Goal: Transaction & Acquisition: Purchase product/service

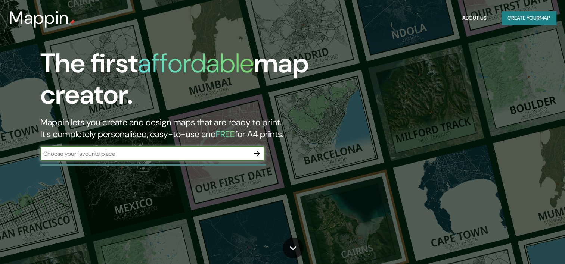
click at [206, 152] on input "text" at bounding box center [144, 154] width 209 height 9
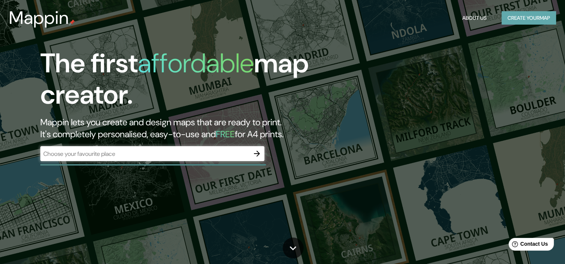
click at [506, 16] on button "Create your map" at bounding box center [528, 18] width 54 height 14
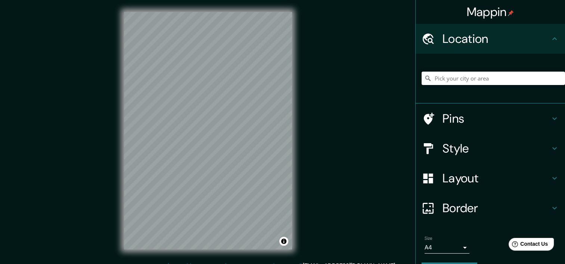
click at [481, 82] on input "Pick your city or area" at bounding box center [492, 78] width 143 height 13
type input "S"
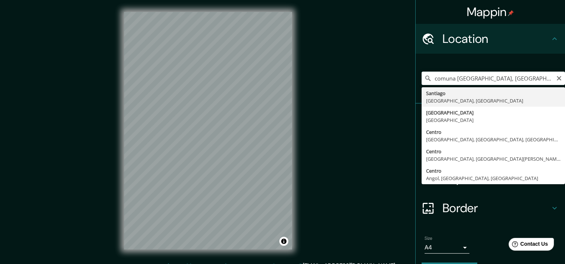
type input "[GEOGRAPHIC_DATA], [GEOGRAPHIC_DATA], [GEOGRAPHIC_DATA]"
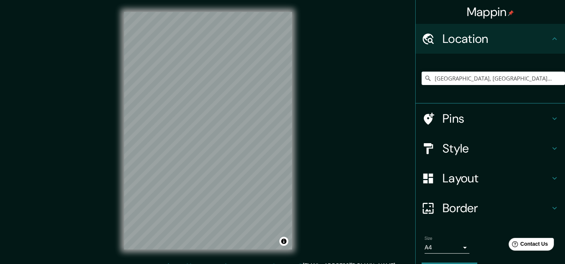
click at [472, 147] on h4 "Style" at bounding box center [495, 148] width 107 height 15
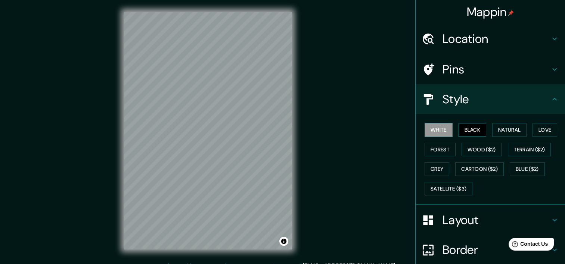
click at [466, 130] on button "Black" at bounding box center [472, 130] width 28 height 14
click at [493, 128] on button "Natural" at bounding box center [509, 130] width 34 height 14
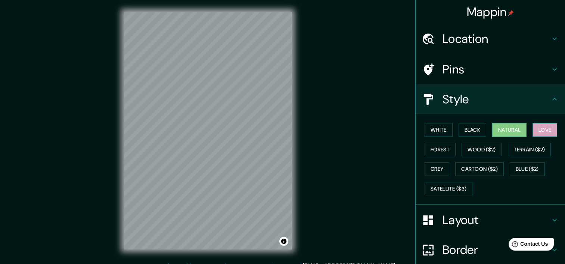
click at [533, 129] on button "Love" at bounding box center [544, 130] width 25 height 14
click at [424, 153] on button "Forest" at bounding box center [439, 150] width 31 height 14
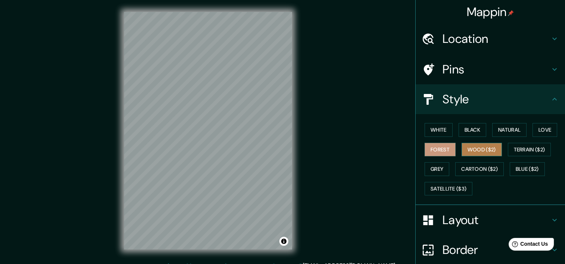
click at [466, 154] on button "Wood ($2)" at bounding box center [481, 150] width 40 height 14
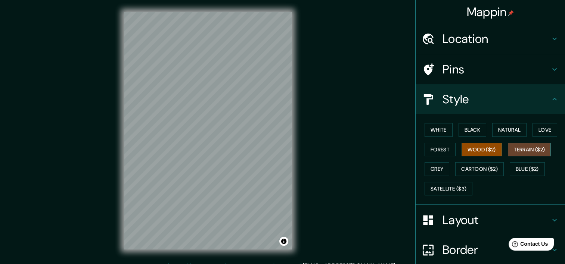
click at [508, 151] on button "Terrain ($2)" at bounding box center [529, 150] width 43 height 14
click at [432, 171] on button "Grey" at bounding box center [436, 169] width 25 height 14
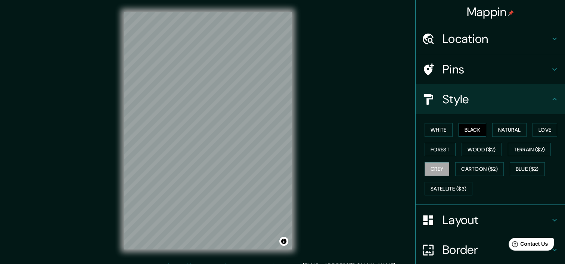
click at [474, 125] on button "Black" at bounding box center [472, 130] width 28 height 14
click at [428, 128] on button "White" at bounding box center [438, 130] width 28 height 14
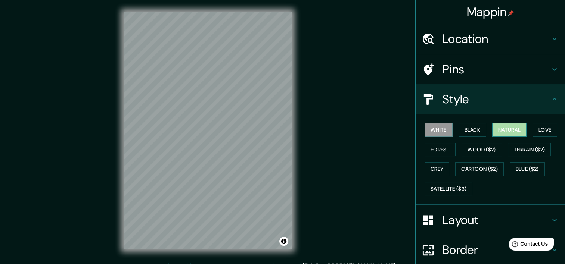
click at [501, 132] on button "Natural" at bounding box center [509, 130] width 34 height 14
click at [430, 130] on button "White" at bounding box center [438, 130] width 28 height 14
click at [497, 129] on button "Natural" at bounding box center [509, 130] width 34 height 14
click at [442, 219] on h4 "Layout" at bounding box center [495, 220] width 107 height 15
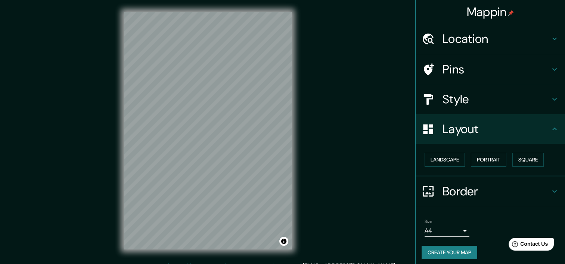
click at [449, 233] on body "Mappin Location [GEOGRAPHIC_DATA], [GEOGRAPHIC_DATA], [GEOGRAPHIC_DATA] Pins St…" at bounding box center [282, 132] width 565 height 264
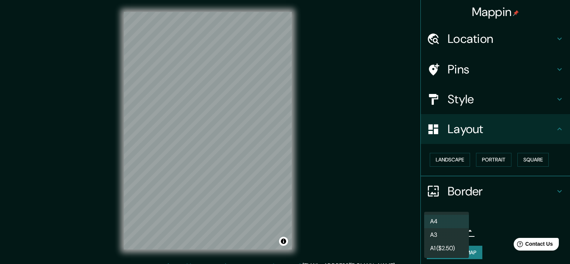
drag, startPoint x: 230, startPoint y: 128, endPoint x: 238, endPoint y: 127, distance: 7.6
click at [238, 127] on div at bounding box center [285, 132] width 570 height 264
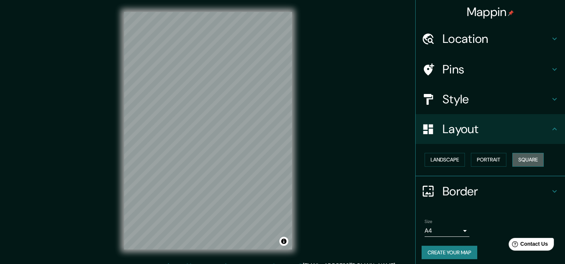
click at [530, 159] on button "Square" at bounding box center [527, 160] width 31 height 14
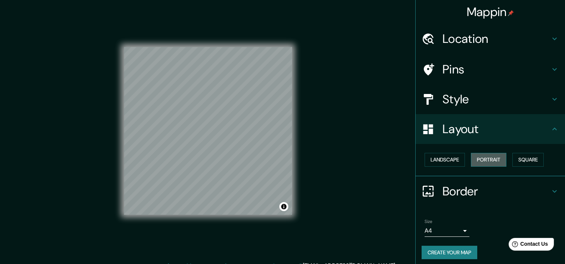
click at [492, 160] on button "Portrait" at bounding box center [488, 160] width 35 height 14
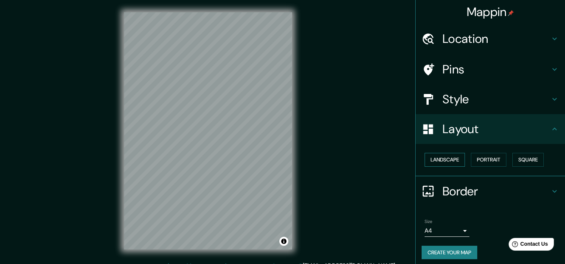
click at [446, 161] on button "Landscape" at bounding box center [444, 160] width 40 height 14
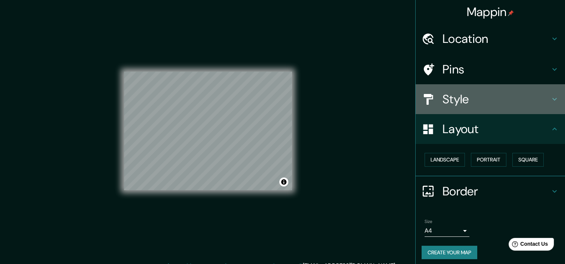
click at [457, 96] on h4 "Style" at bounding box center [495, 99] width 107 height 15
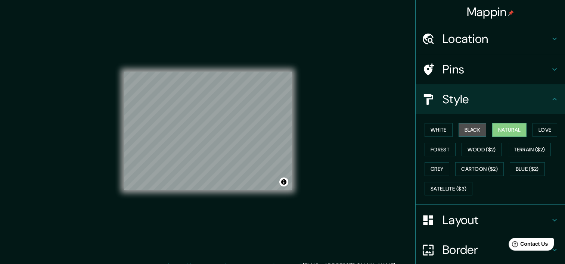
click at [458, 127] on button "Black" at bounding box center [472, 130] width 28 height 14
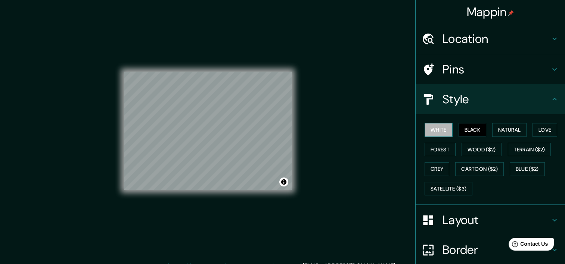
click at [441, 129] on button "White" at bounding box center [438, 130] width 28 height 14
drag, startPoint x: 544, startPoint y: 130, endPoint x: 540, endPoint y: 131, distance: 4.4
click at [544, 131] on button "Love" at bounding box center [544, 130] width 25 height 14
click at [421, 152] on div "White Black Natural Love Forest Wood ($2) Terrain ($2) Grey Cartoon ($2) Blue (…" at bounding box center [492, 159] width 143 height 78
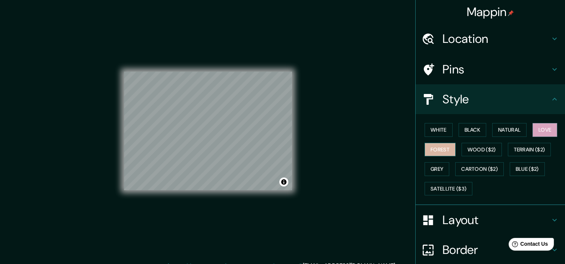
click at [424, 150] on button "Forest" at bounding box center [439, 150] width 31 height 14
click at [462, 149] on button "Wood ($2)" at bounding box center [481, 150] width 40 height 14
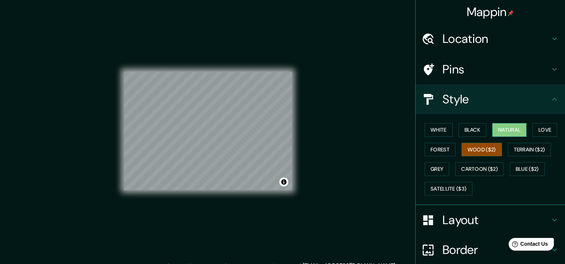
click at [518, 127] on button "Natural" at bounding box center [509, 130] width 34 height 14
click at [343, 126] on div "Mappin Location [GEOGRAPHIC_DATA], [GEOGRAPHIC_DATA], [GEOGRAPHIC_DATA] Pins St…" at bounding box center [282, 137] width 565 height 274
